Goal: Task Accomplishment & Management: Use online tool/utility

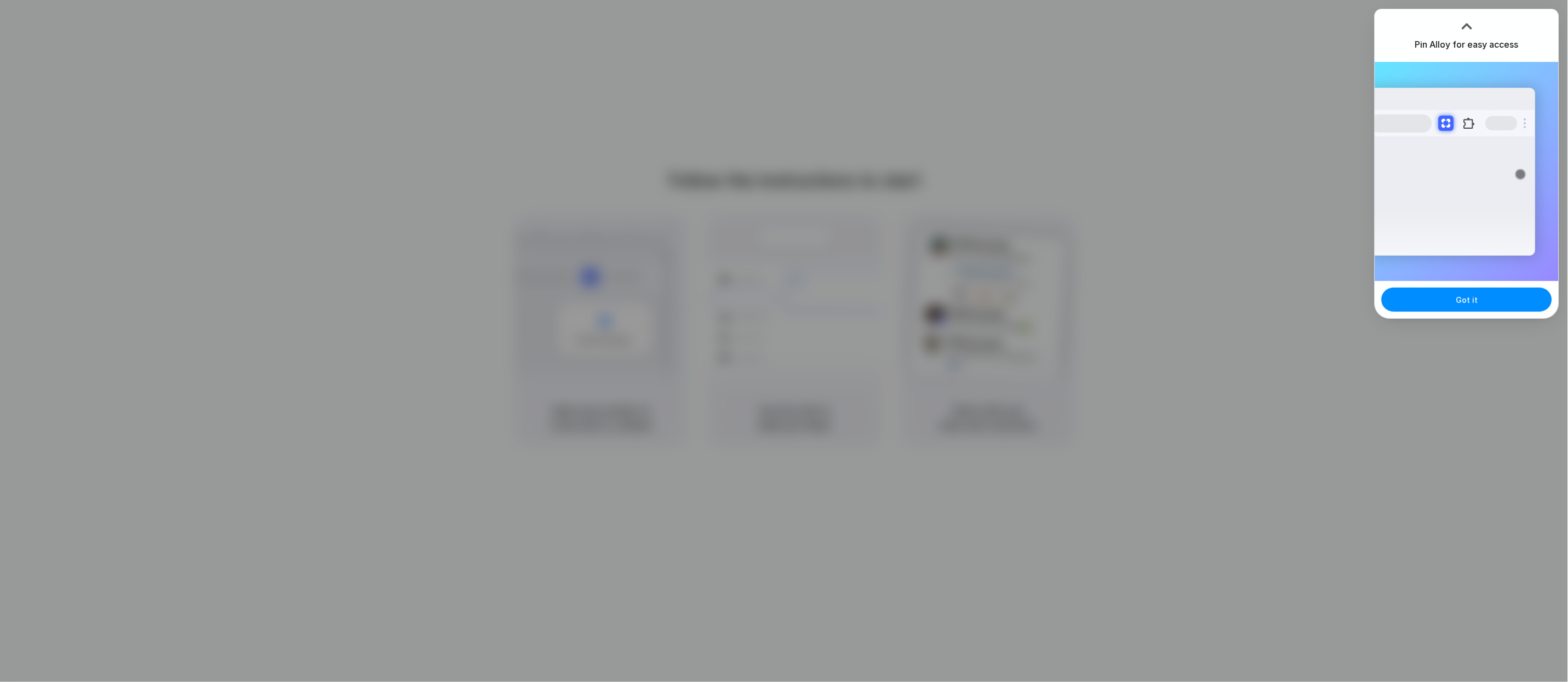
click at [357, 227] on div "Got it" at bounding box center [1467, 300] width 184 height 37
click at [357, 227] on button "Got it" at bounding box center [1467, 300] width 170 height 24
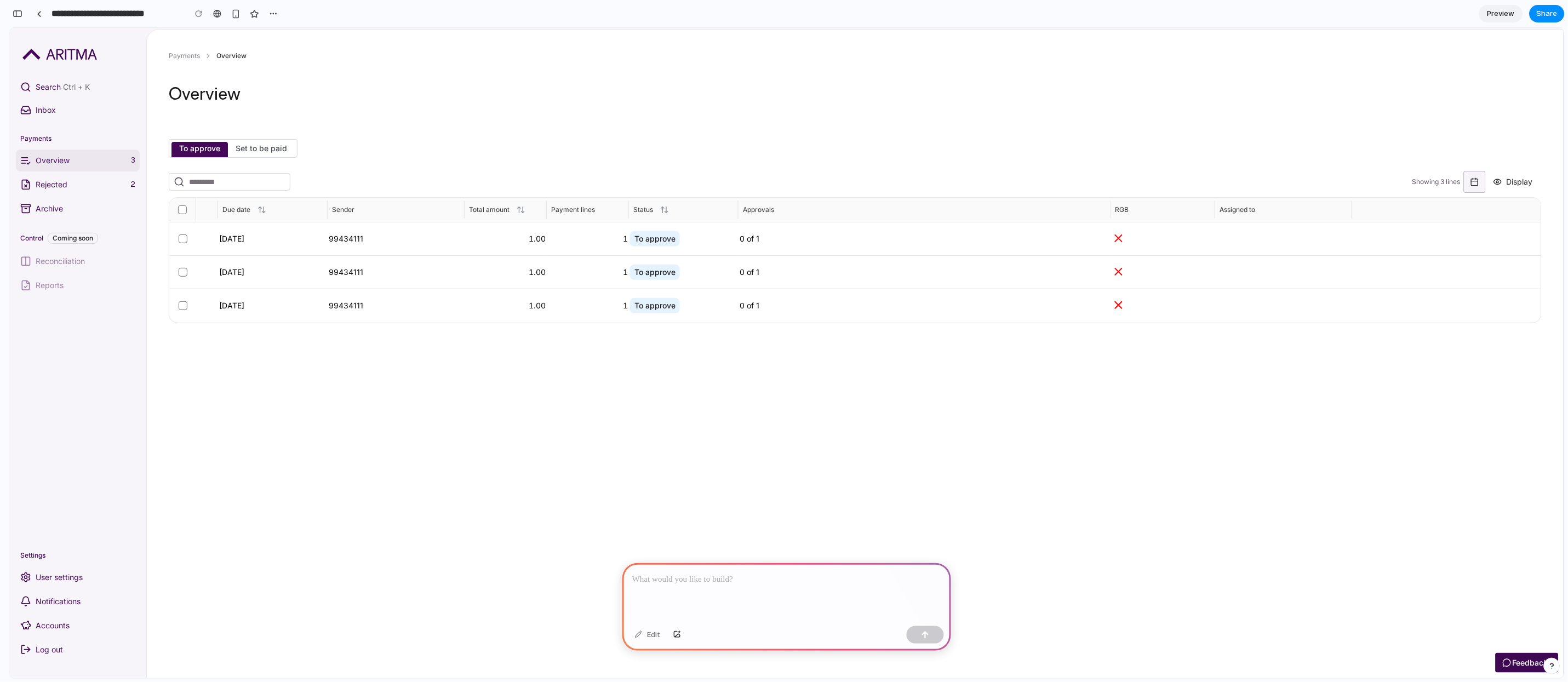
click at [270, 155] on label "Set to be paid" at bounding box center [260, 148] width 67 height 13
click at [266, 152] on span "Set to be paid" at bounding box center [261, 147] width 51 height 9
click at [745, 581] on p at bounding box center [787, 580] width 309 height 13
drag, startPoint x: 1120, startPoint y: 156, endPoint x: 1045, endPoint y: 205, distance: 89.6
click at [1120, 159] on div "To approve Set to be paid Showing 3 lines Display Due date Sender Total amount …" at bounding box center [855, 238] width 1372 height 197
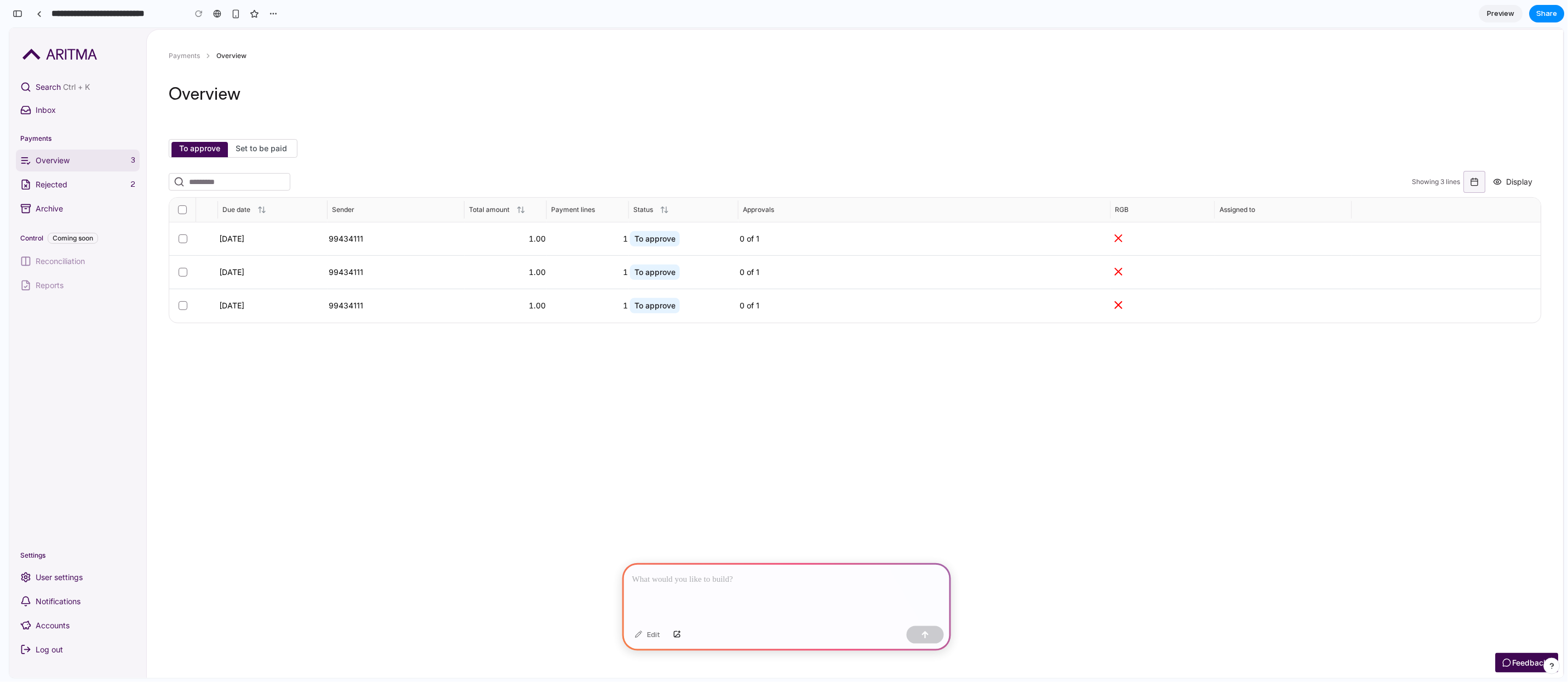
click at [106, 42] on aside "Search Ctrl + K Inbox Payments Overview 3 Rejected 2 Archive Control Coming soo…" at bounding box center [78, 353] width 137 height 651
click at [50, 61] on div "Main navigation" at bounding box center [77, 53] width 123 height 17
click at [61, 51] on img "Main navigation" at bounding box center [60, 54] width 75 height 11
click at [48, 101] on button "Inbox" at bounding box center [77, 110] width 123 height 22
click at [42, 16] on link at bounding box center [39, 14] width 16 height 16
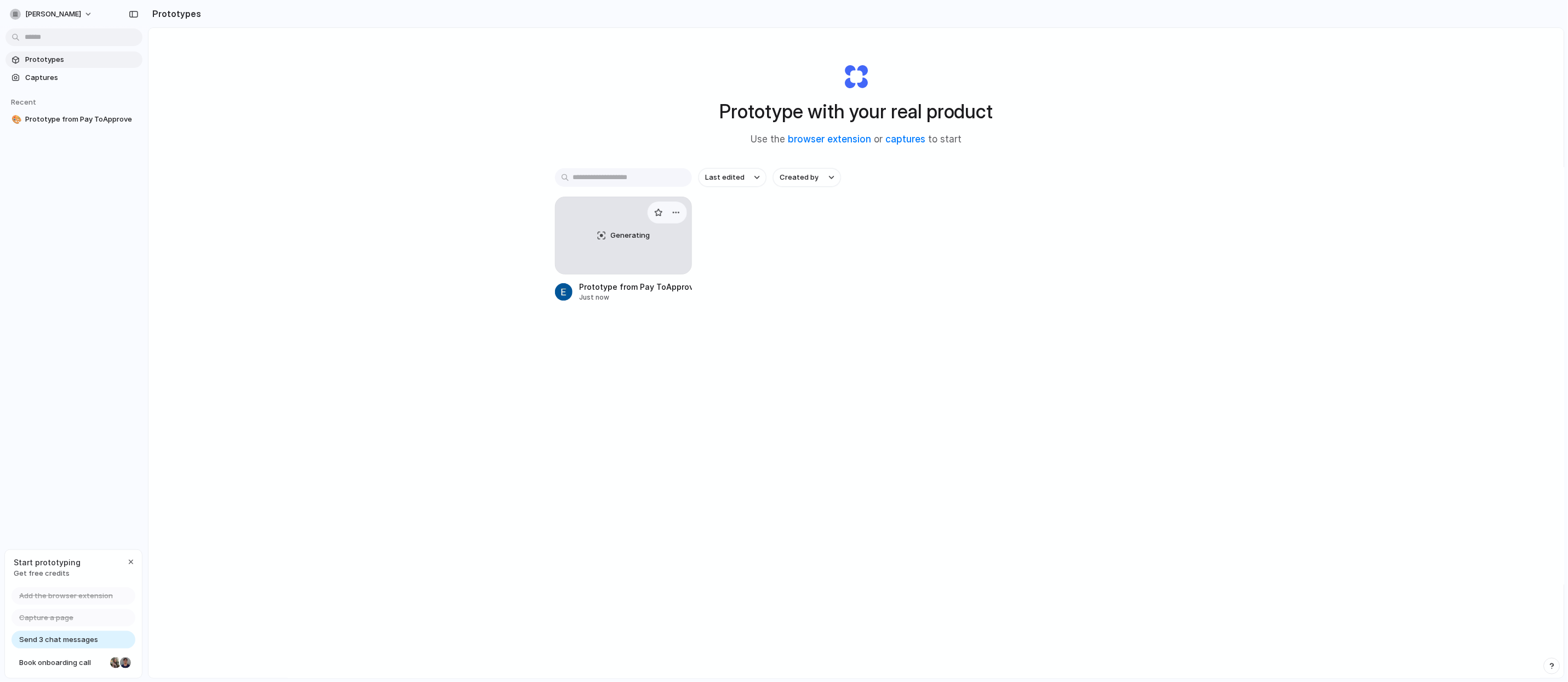
click at [663, 253] on div "Generating" at bounding box center [623, 236] width 136 height 77
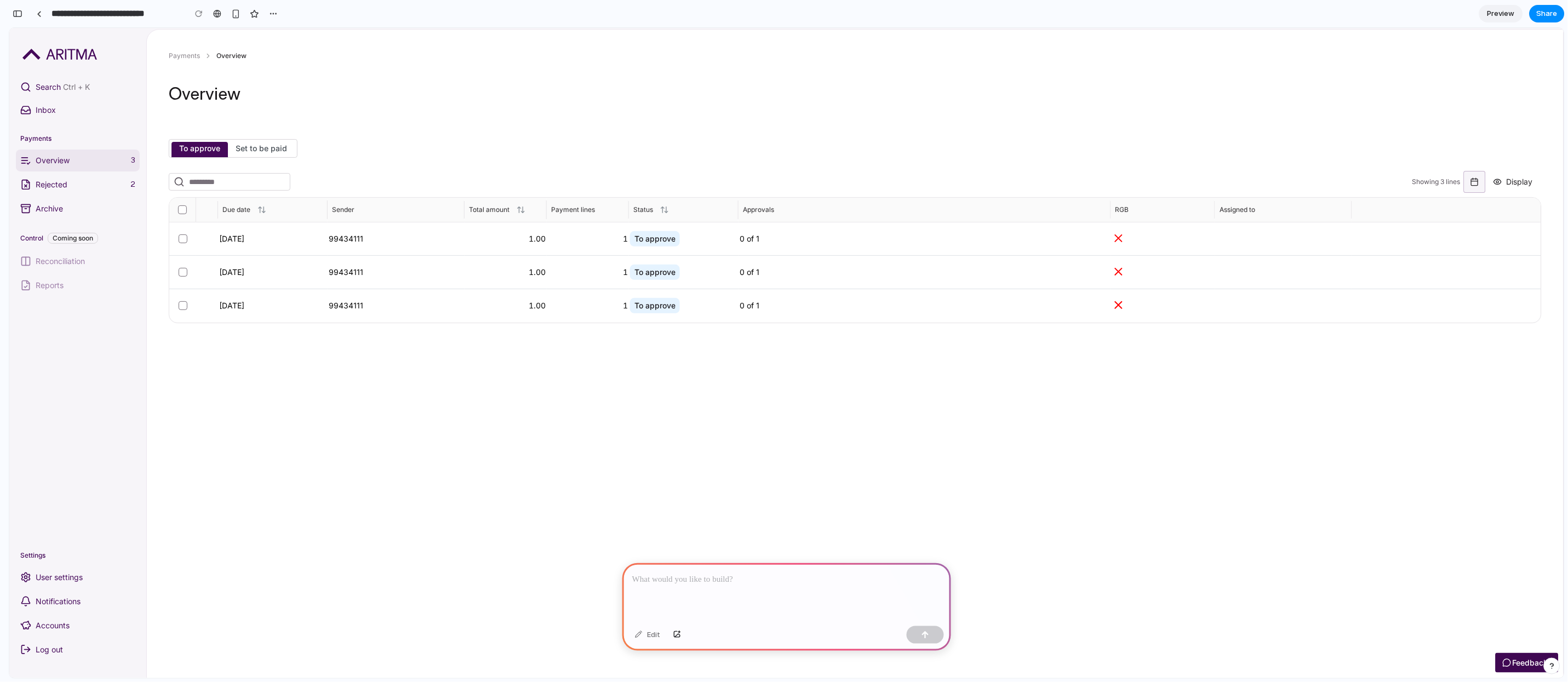
click at [654, 244] on span "To approve" at bounding box center [654, 239] width 41 height 11
click at [656, 297] on td "To approve" at bounding box center [683, 305] width 110 height 34
click at [643, 279] on span "To approve" at bounding box center [654, 272] width 50 height 16
drag, startPoint x: 599, startPoint y: 252, endPoint x: 361, endPoint y: 244, distance: 238.1
click at [597, 252] on td "1" at bounding box center [588, 239] width 82 height 34
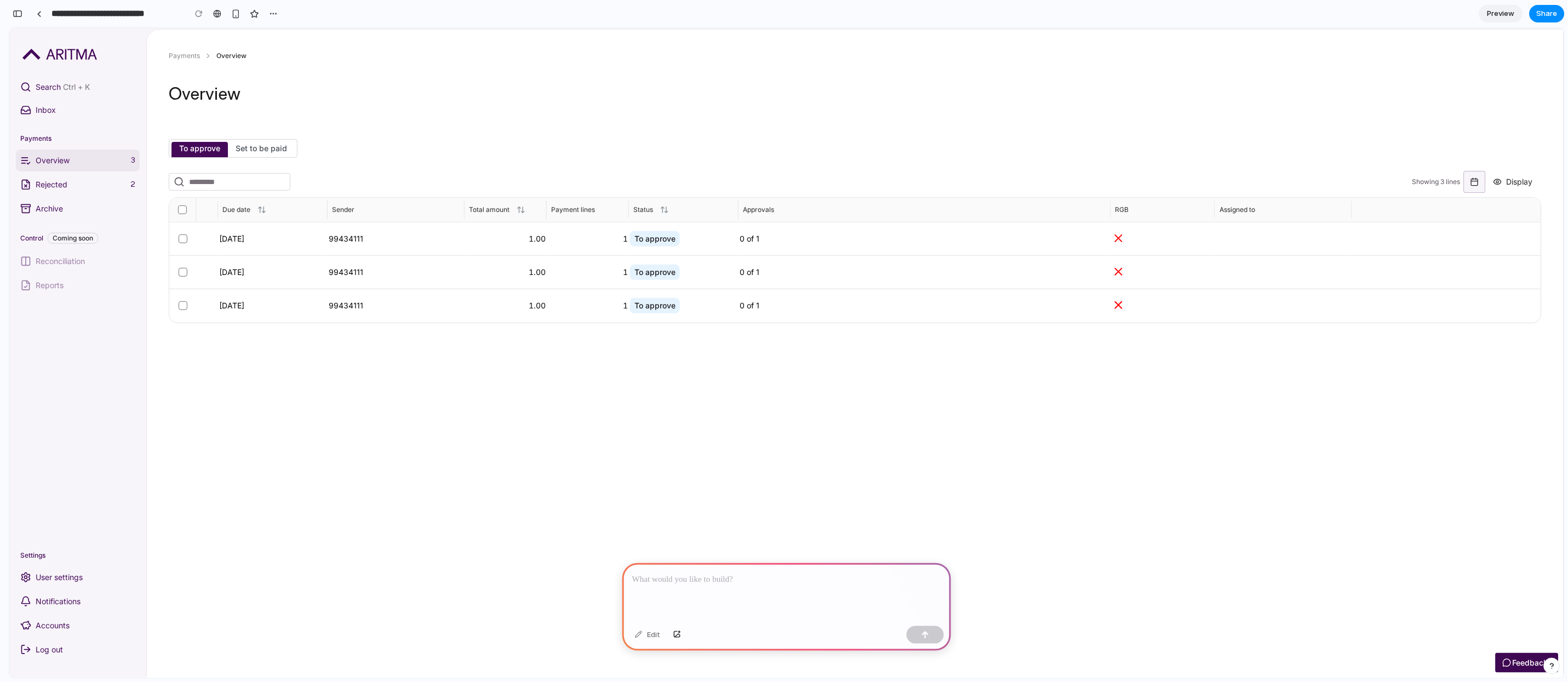
click at [346, 241] on span "99434111" at bounding box center [396, 239] width 134 height 9
drag, startPoint x: 253, startPoint y: 208, endPoint x: 219, endPoint y: 180, distance: 44.0
click at [232, 197] on div "Showing 3 lines Display Due date Sender Total amount Payment lines Status Appro…" at bounding box center [855, 252] width 1372 height 165
click at [213, 162] on div "To approve Set to be paid Showing 3 lines Display Due date Sender Total amount …" at bounding box center [855, 238] width 1372 height 197
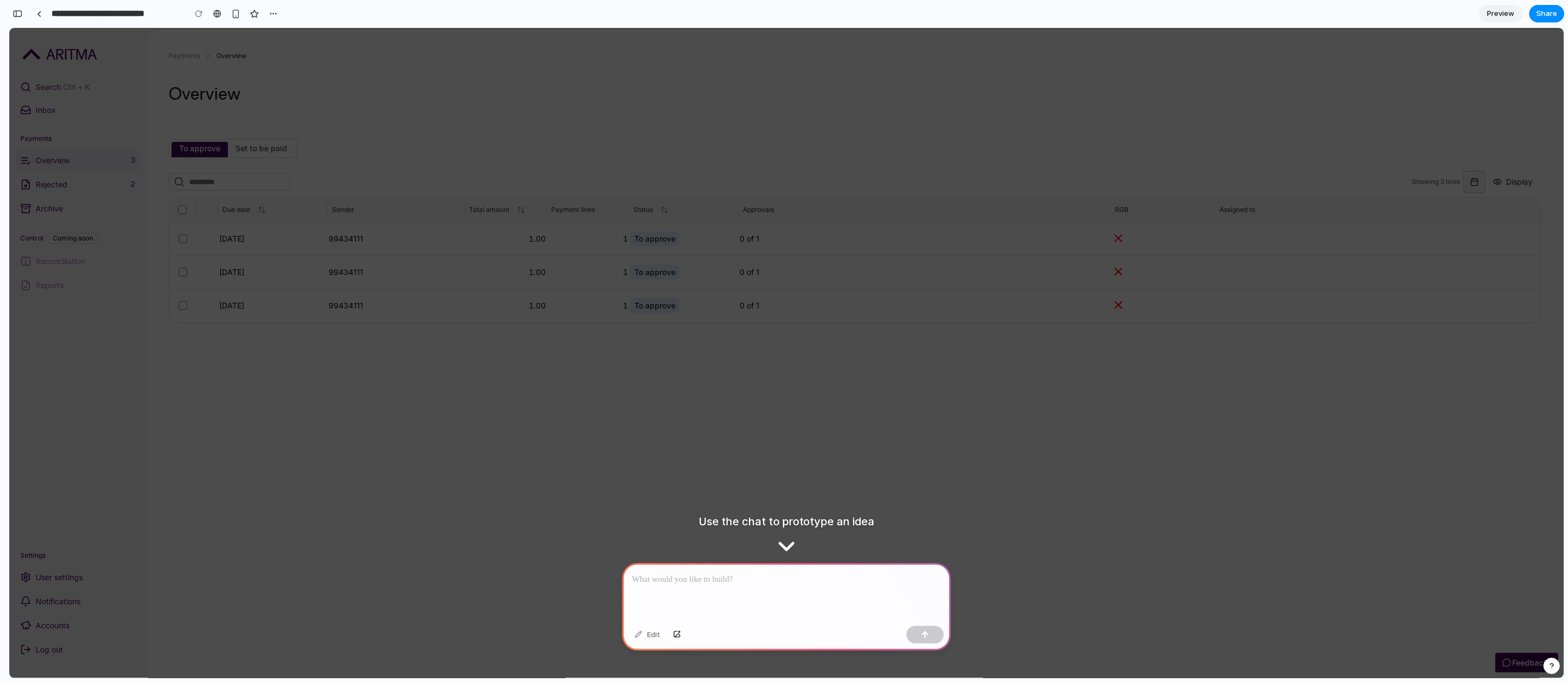
click at [222, 186] on input "Search..." at bounding box center [228, 181] width 86 height 13
click at [1053, 517] on div "Back Payments Overview Overview To approve Set to be paid Showing 3 lines Displ…" at bounding box center [855, 354] width 1416 height 649
click at [735, 589] on div at bounding box center [787, 592] width 329 height 59
click at [736, 585] on div at bounding box center [787, 592] width 329 height 59
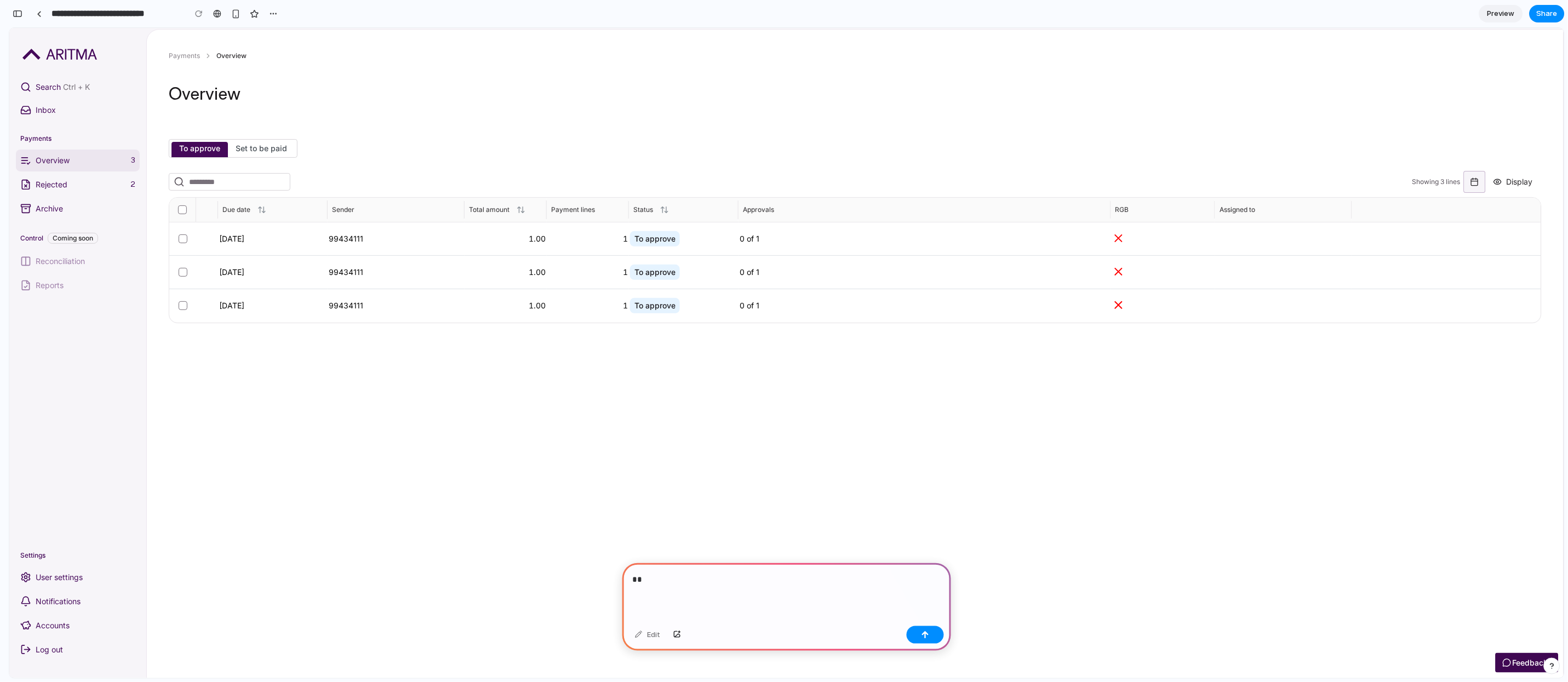
click at [707, 580] on p "**" at bounding box center [785, 580] width 305 height 13
drag, startPoint x: 716, startPoint y: 605, endPoint x: 597, endPoint y: 565, distance: 125.5
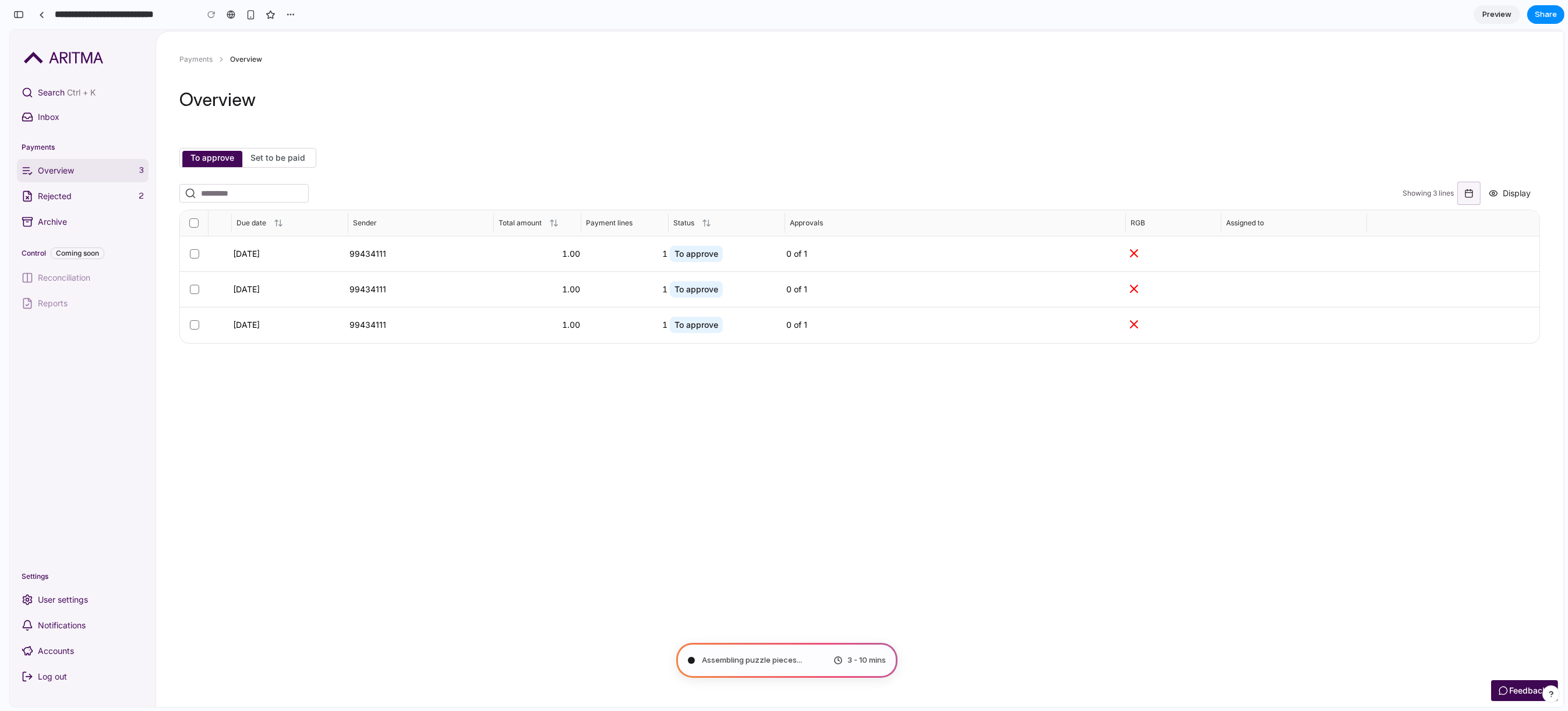
drag, startPoint x: 1384, startPoint y: 494, endPoint x: 1367, endPoint y: 525, distance: 35.4
click at [1384, 494] on div "Back Payments Overview Overview To approve Set to be paid Showing 3 lines Displ…" at bounding box center [860, 369] width 1407 height 676
type input "**********"
